Goal: Task Accomplishment & Management: Use online tool/utility

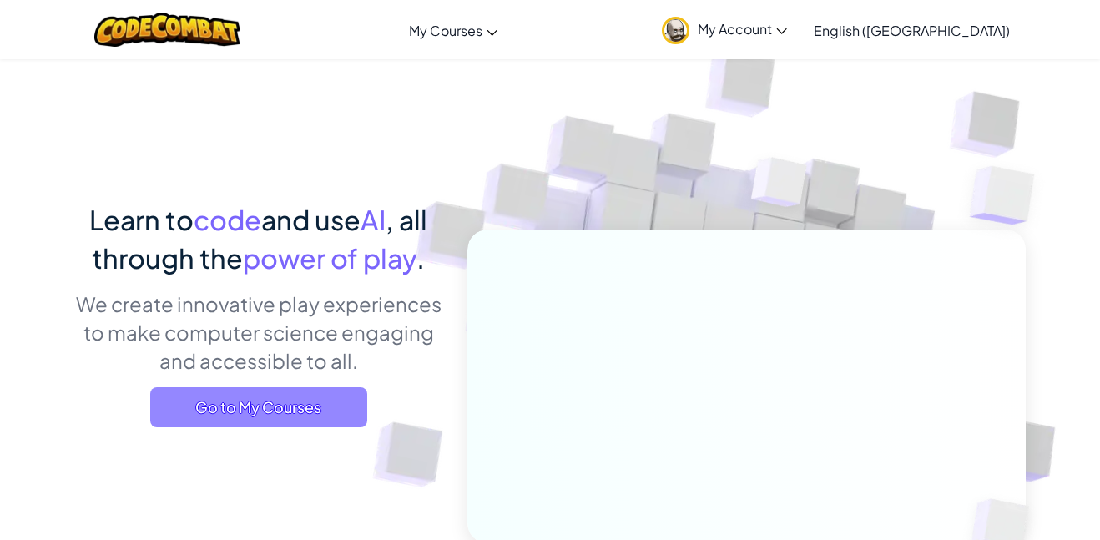
click at [295, 414] on span "Go to My Courses" at bounding box center [258, 407] width 217 height 40
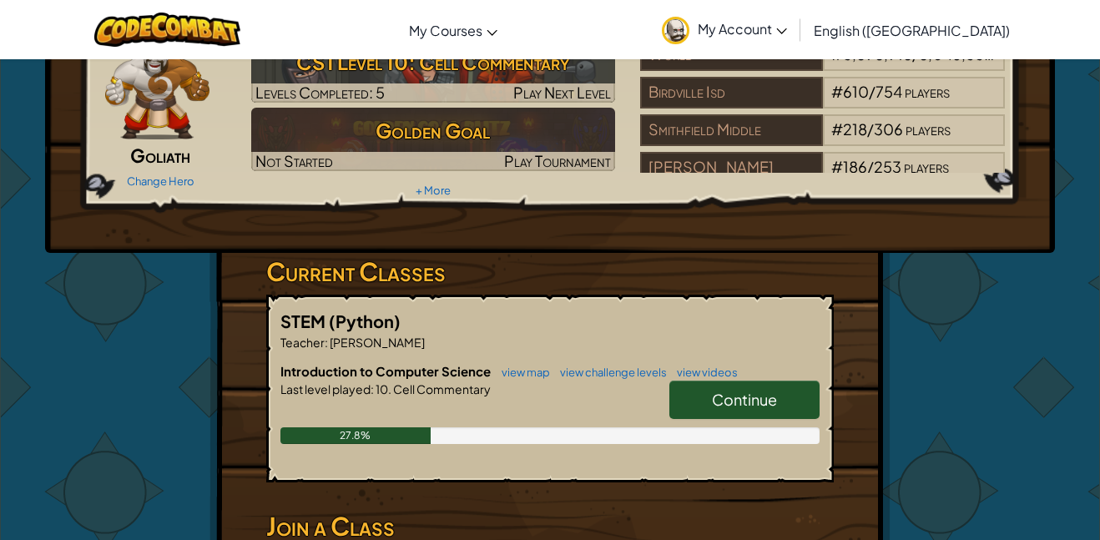
scroll to position [86, 0]
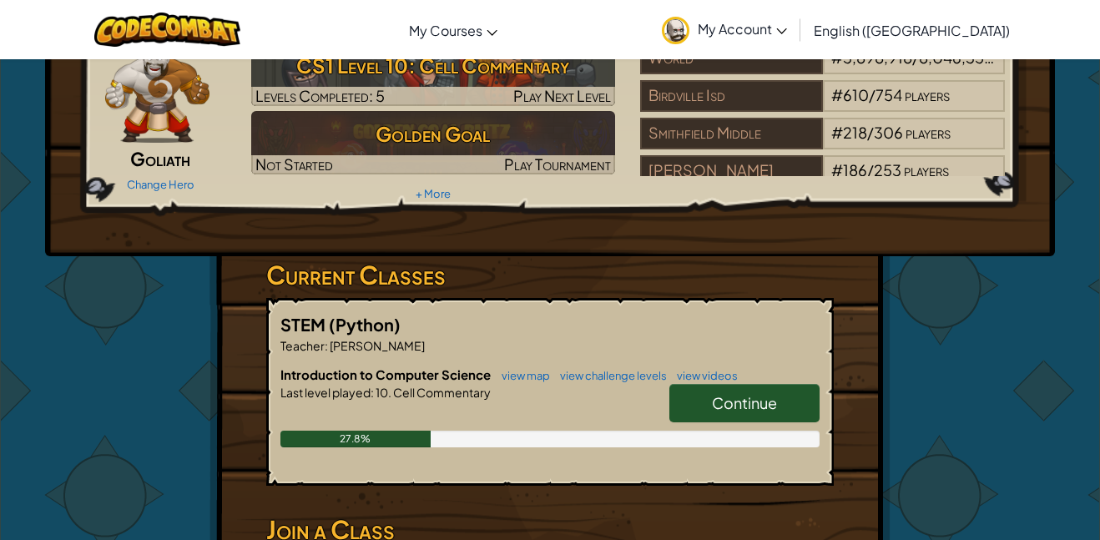
click at [741, 417] on link "Continue" at bounding box center [745, 403] width 150 height 38
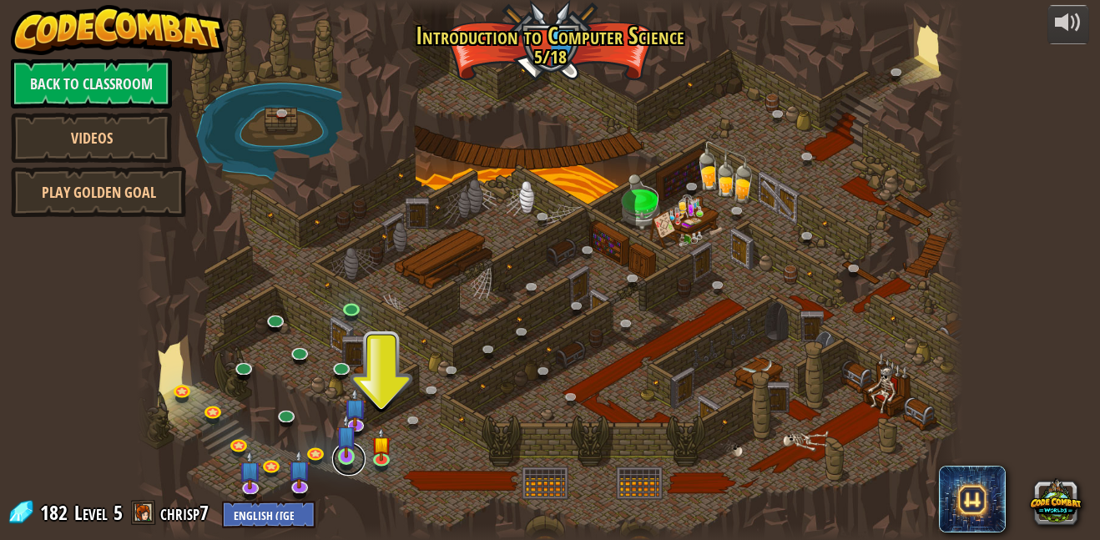
click at [358, 452] on link at bounding box center [348, 459] width 33 height 33
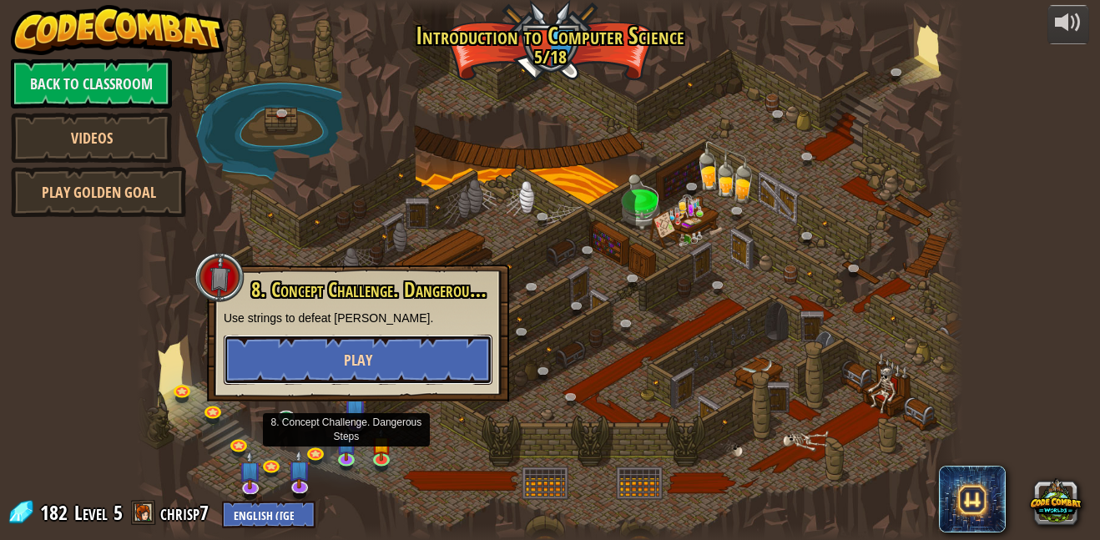
click at [238, 367] on button "Play" at bounding box center [358, 360] width 269 height 50
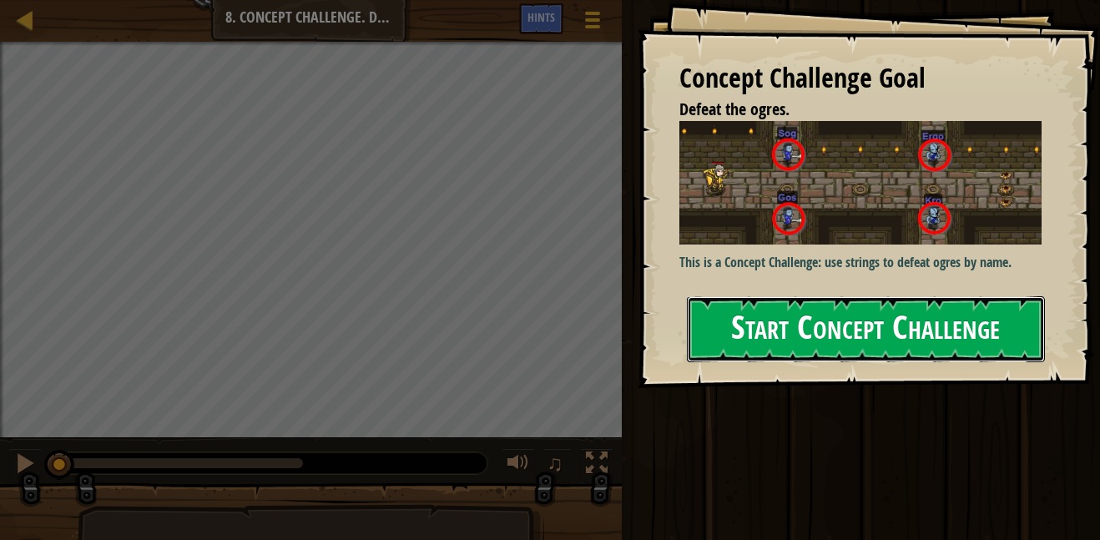
click at [1009, 328] on button "Start Concept Challenge" at bounding box center [866, 329] width 358 height 66
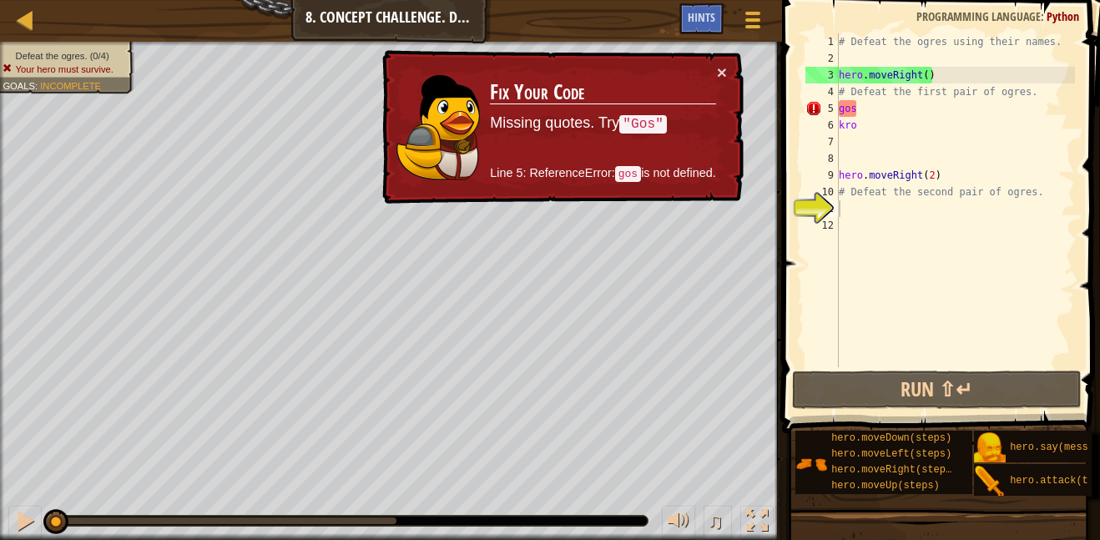
click at [977, 159] on div "# Defeat the ogres using their names. hero . moveRight ( ) # Defeat the first p…" at bounding box center [956, 216] width 240 height 367
click at [973, 139] on div "# Defeat the ogres using their names. hero . moveRight ( ) # Defeat the first p…" at bounding box center [956, 216] width 240 height 367
click at [967, 187] on div "# Defeat the ogres using their names. hero . moveRight ( ) # Defeat the first p…" at bounding box center [956, 216] width 240 height 367
click at [969, 190] on div "# Defeat the ogres using their names. hero . moveRight ( ) # Defeat the first p…" at bounding box center [956, 216] width 240 height 367
click at [1014, 183] on div "# Defeat the ogres using their names. hero . moveRight ( ) # Defeat the first p…" at bounding box center [956, 216] width 240 height 367
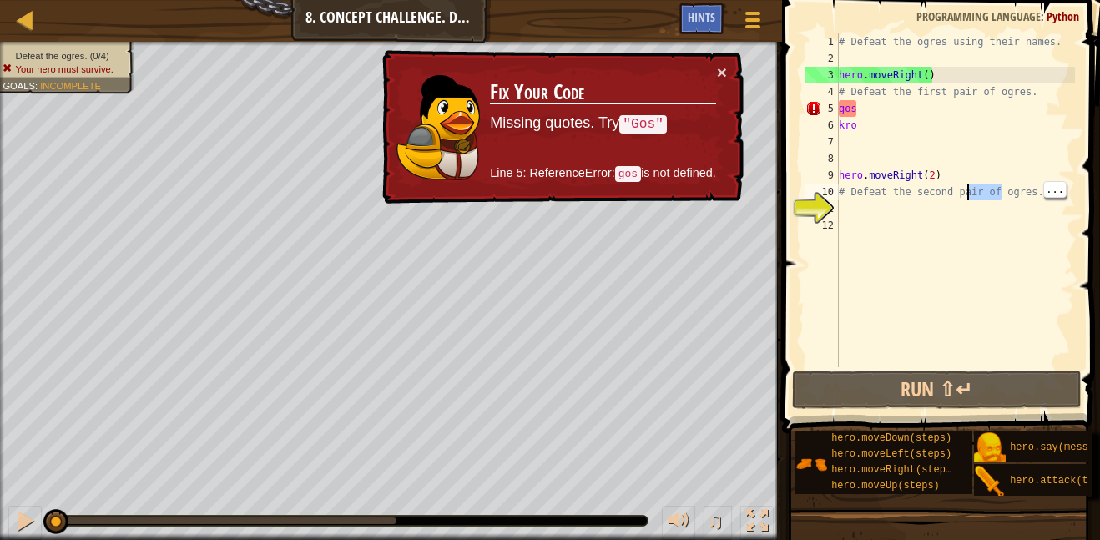
type textarea "hero.moveRight(2)"
click at [999, 236] on div "# Defeat the ogres using their names. hero . moveRight ( ) # Defeat the first p…" at bounding box center [956, 216] width 240 height 367
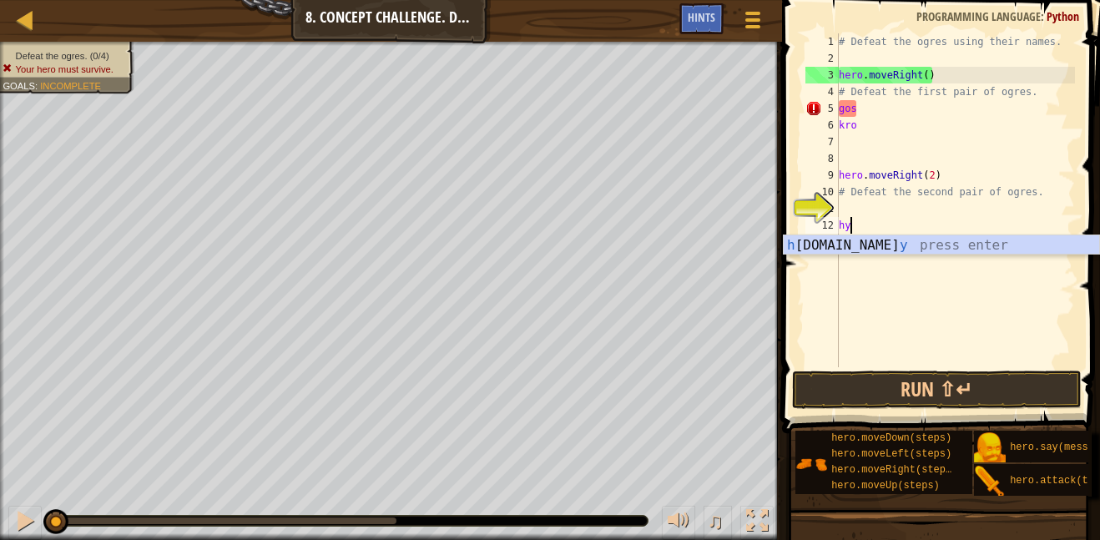
scroll to position [8, 1]
type textarea "hy"
click at [1031, 389] on button "Run ⇧↵" at bounding box center [937, 390] width 290 height 38
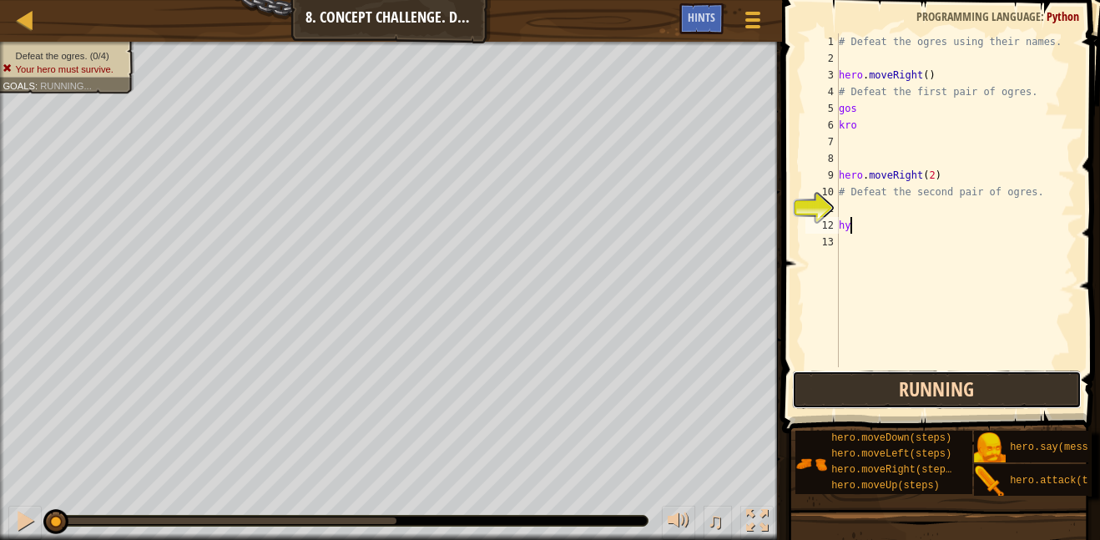
click at [1017, 392] on button "Running" at bounding box center [937, 390] width 290 height 38
